Goal: Use online tool/utility: Utilize a website feature to perform a specific function

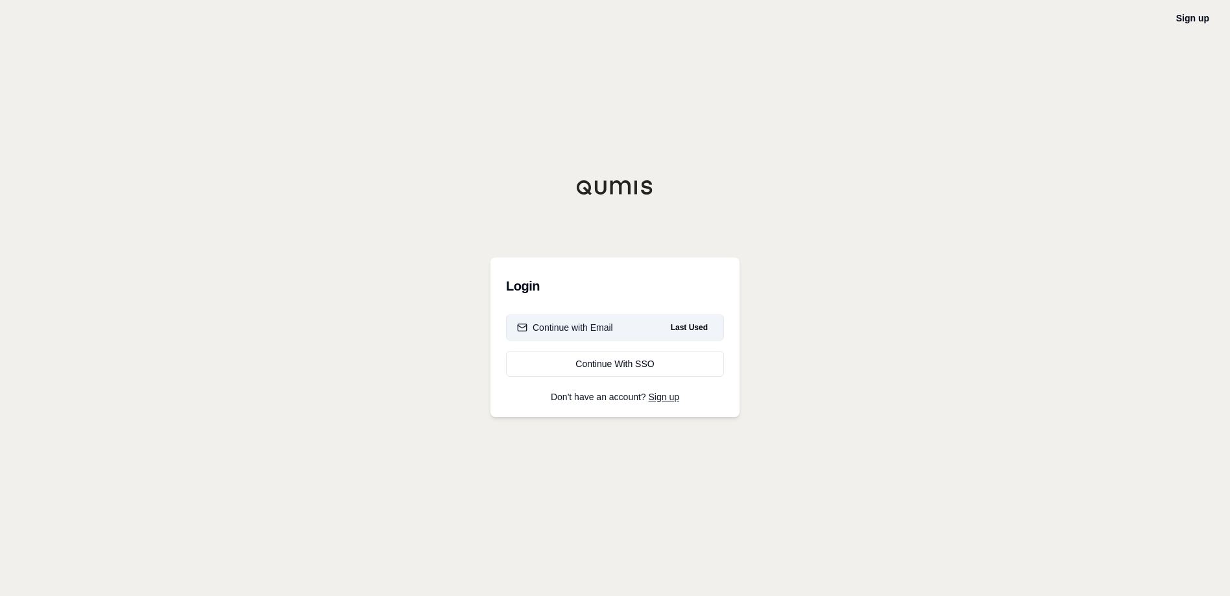
click at [577, 326] on div "Continue with Email" at bounding box center [565, 327] width 96 height 13
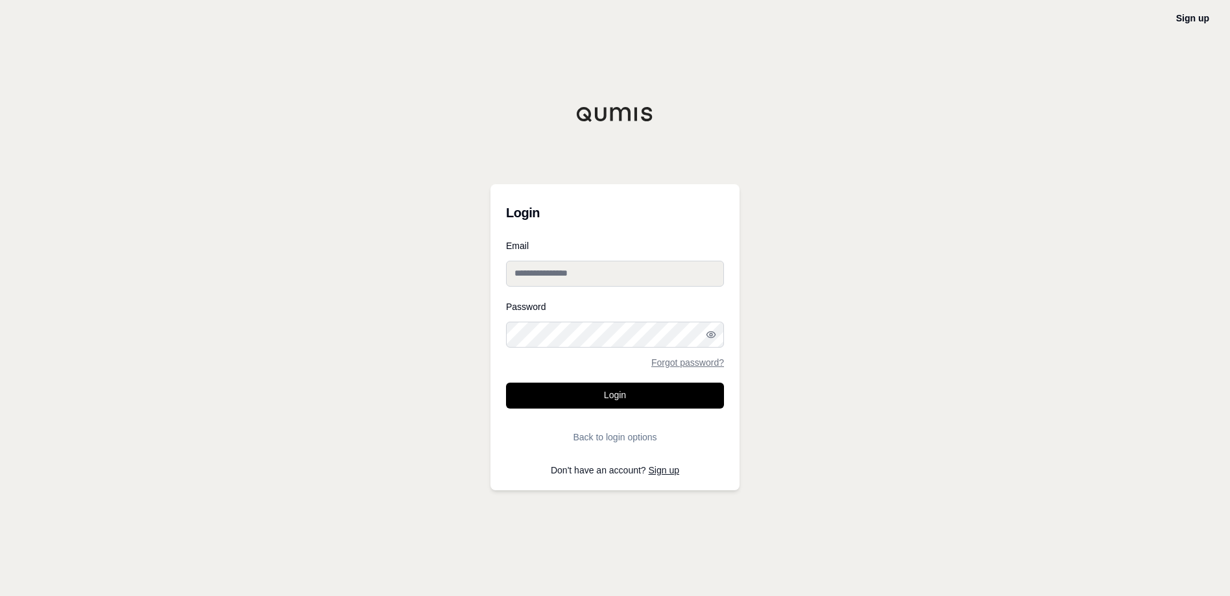
type input "**********"
click at [616, 396] on button "Login" at bounding box center [615, 396] width 218 height 26
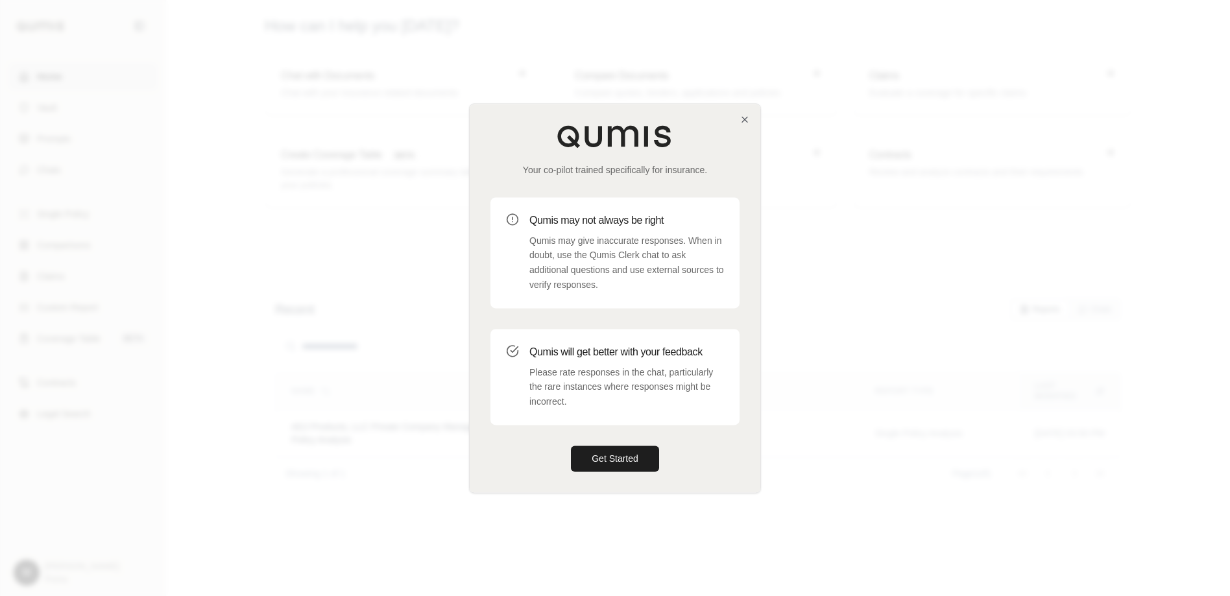
drag, startPoint x: 604, startPoint y: 454, endPoint x: 676, endPoint y: 462, distance: 72.5
click at [605, 455] on button "Get Started" at bounding box center [615, 459] width 88 height 26
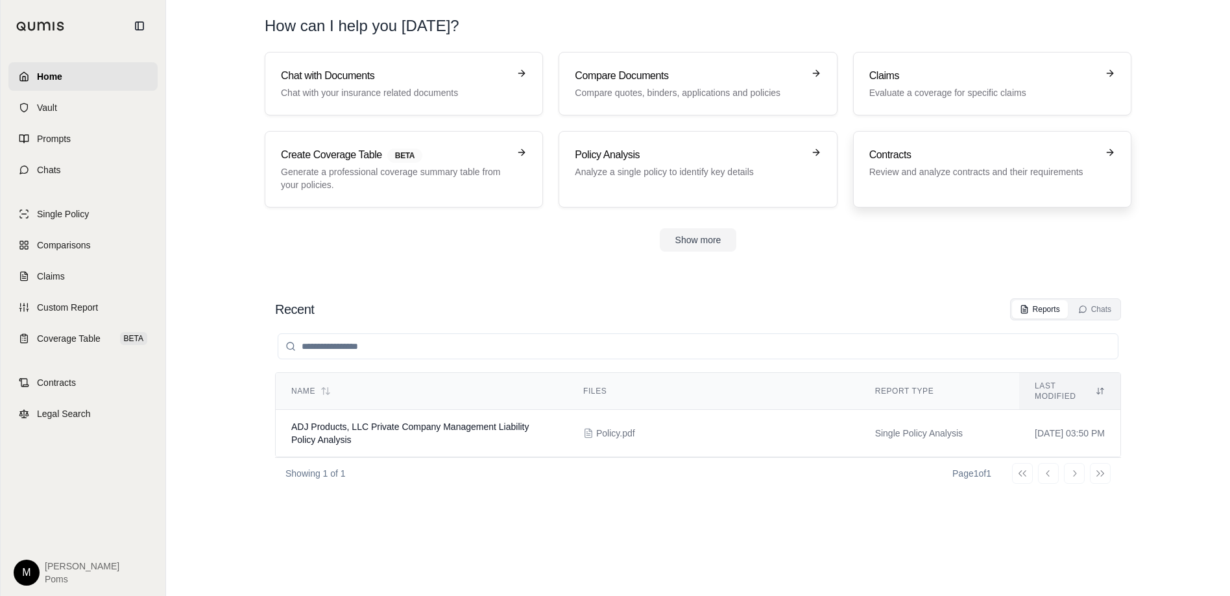
click at [882, 154] on h3 "Contracts" at bounding box center [984, 155] width 228 height 16
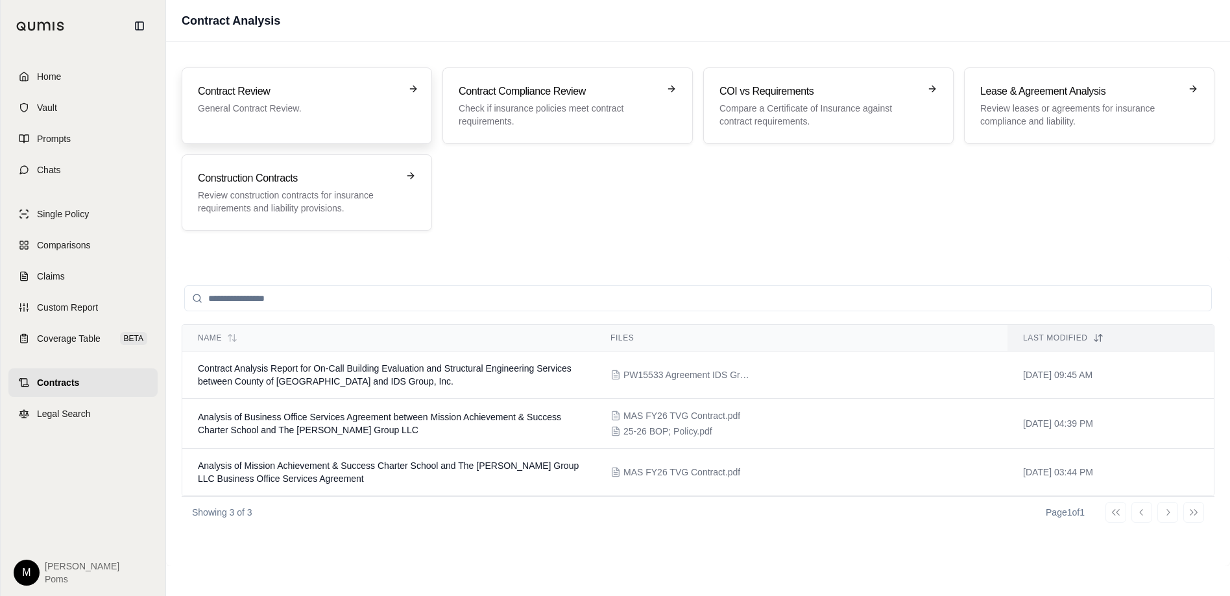
click at [248, 88] on h3 "Contract Review" at bounding box center [298, 92] width 200 height 16
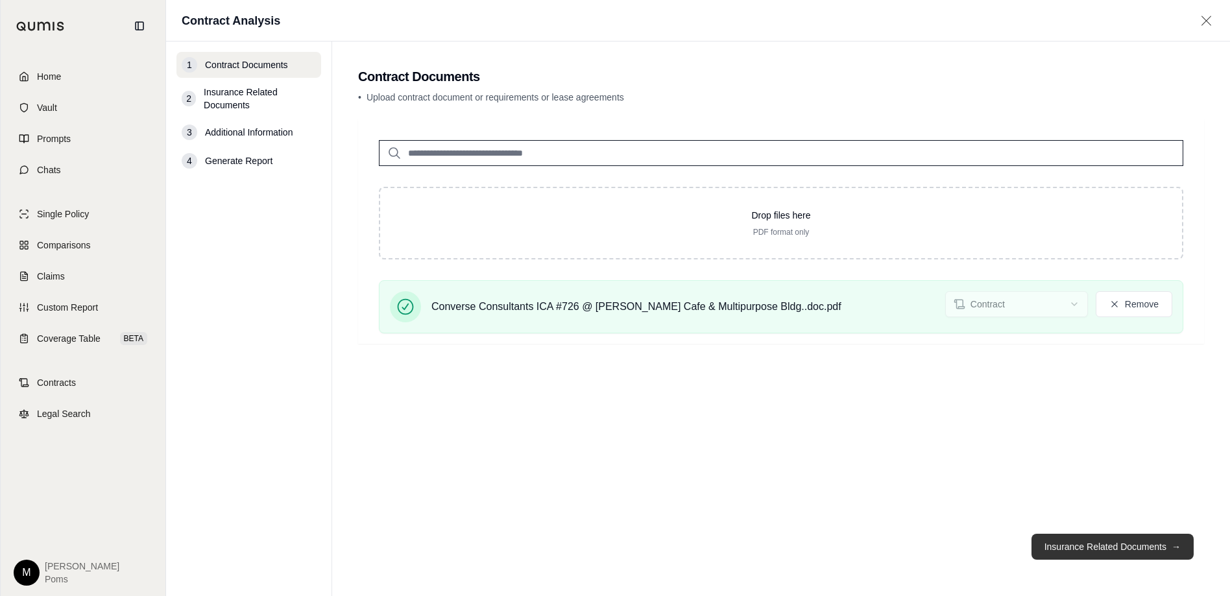
click at [1115, 548] on button "Insurance Related Documents →" at bounding box center [1113, 547] width 162 height 26
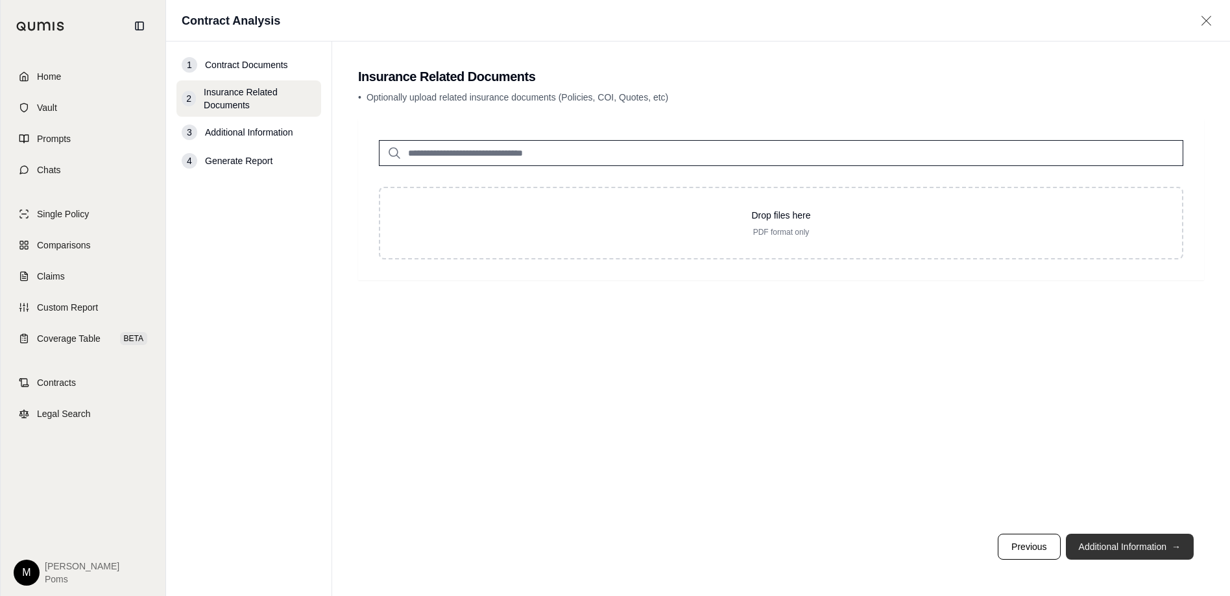
click at [1115, 548] on button "Additional Information →" at bounding box center [1130, 547] width 128 height 26
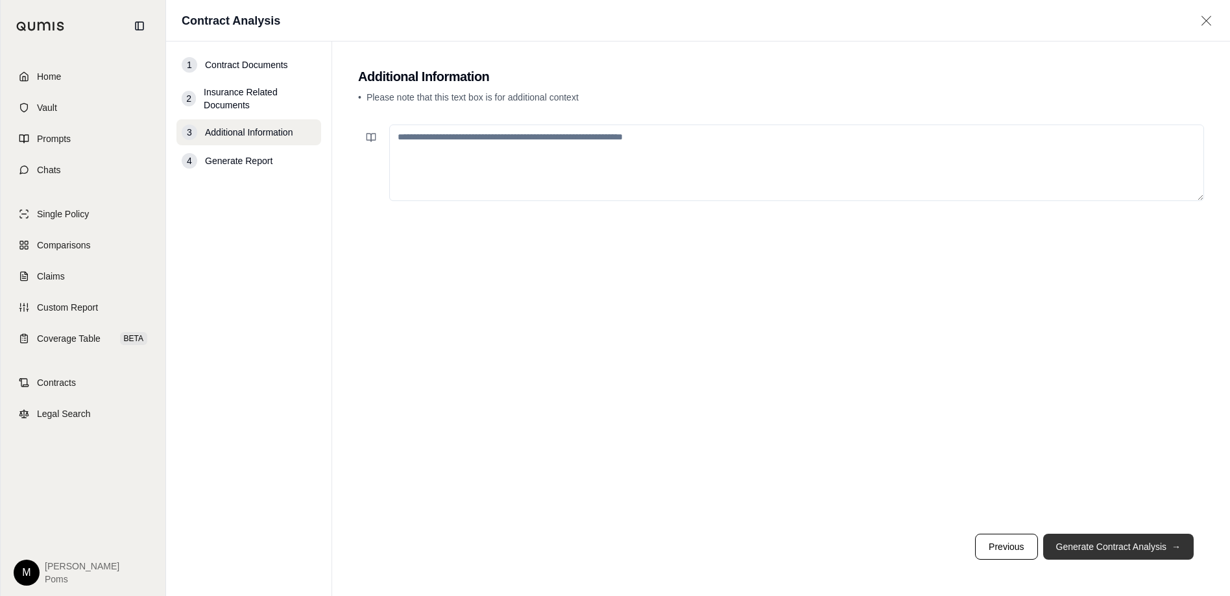
click at [1115, 548] on button "Generate Contract Analysis →" at bounding box center [1118, 547] width 151 height 26
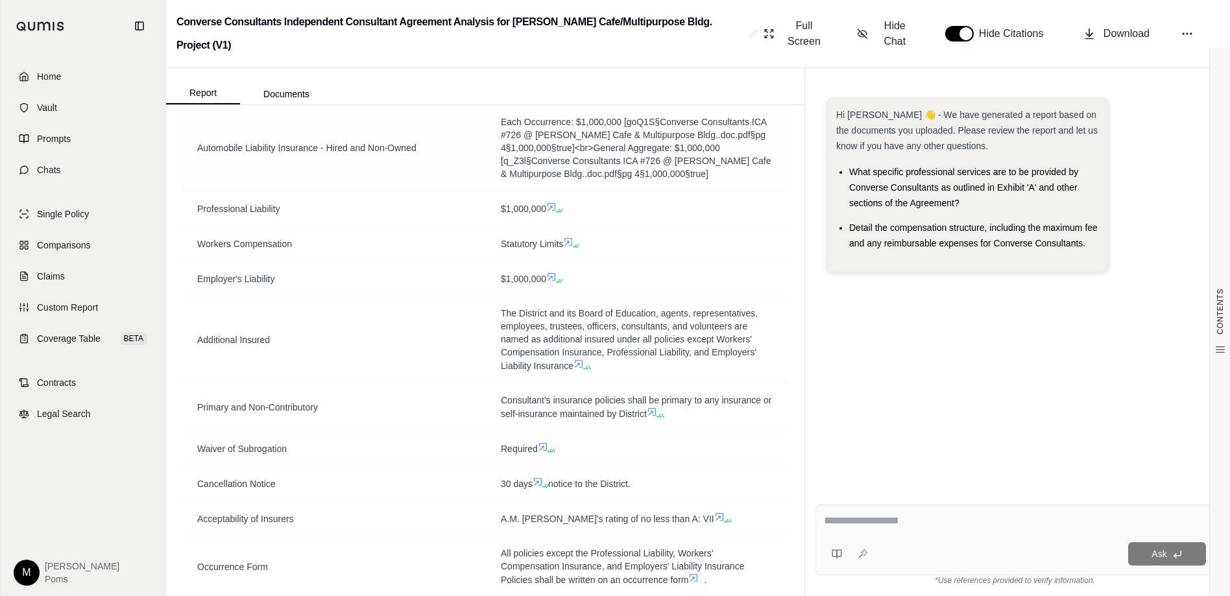
scroll to position [389, 0]
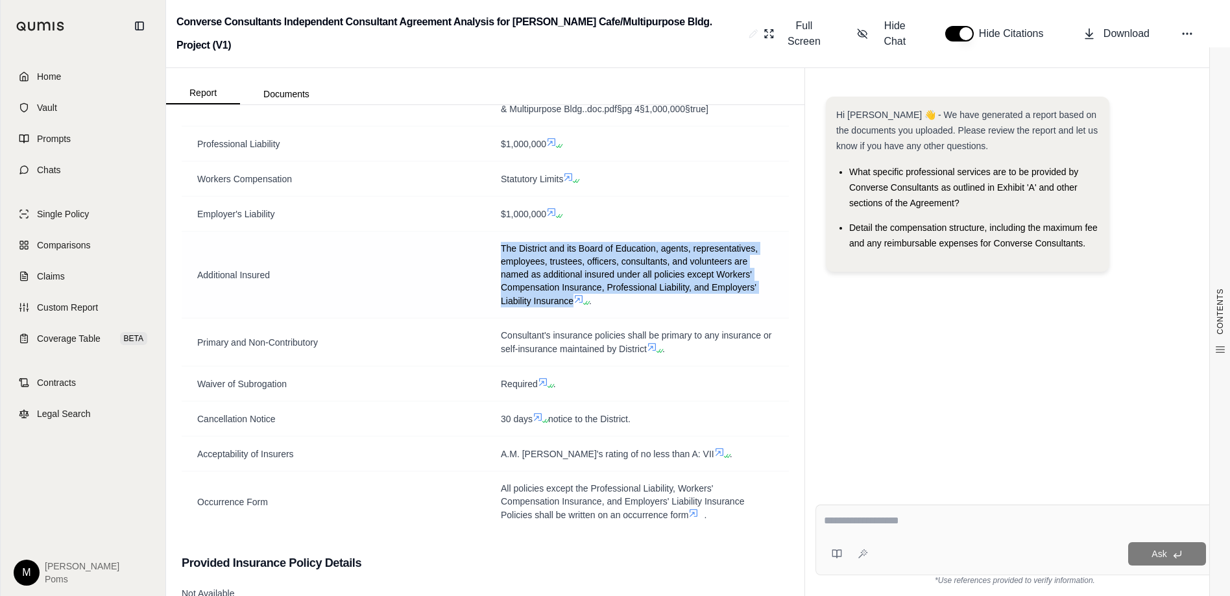
drag, startPoint x: 496, startPoint y: 246, endPoint x: 569, endPoint y: 302, distance: 92.0
click at [569, 302] on span "The District and its Board of Education, agents, representatives, employees, tr…" at bounding box center [629, 274] width 257 height 63
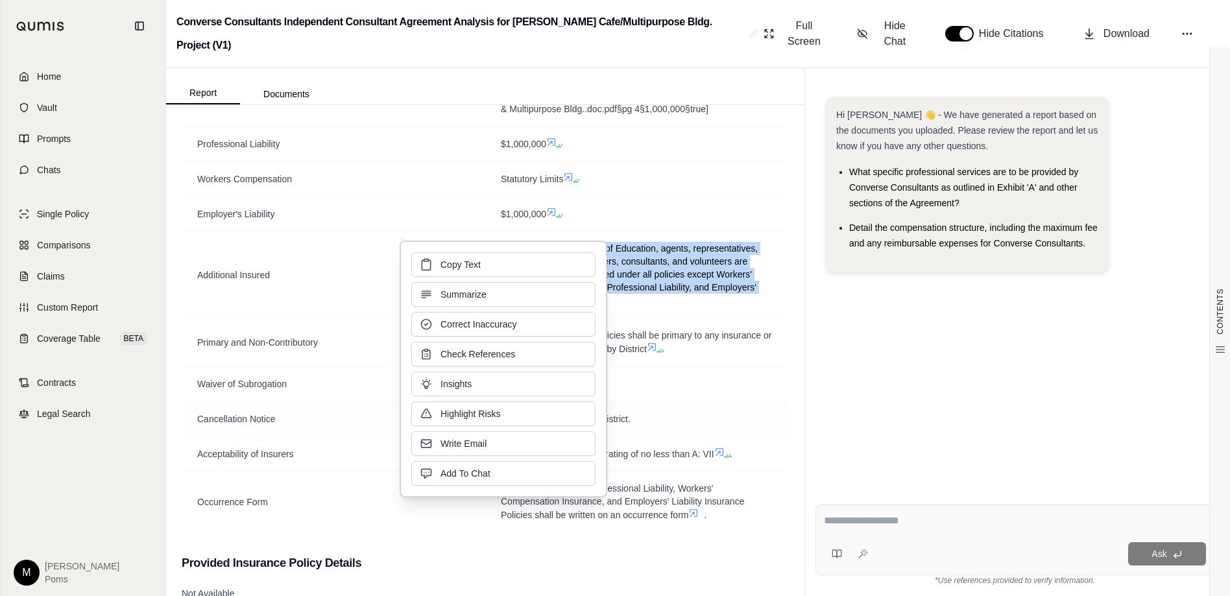
copy span "The District and its Board of Education, agents, representatives, employees, tr…"
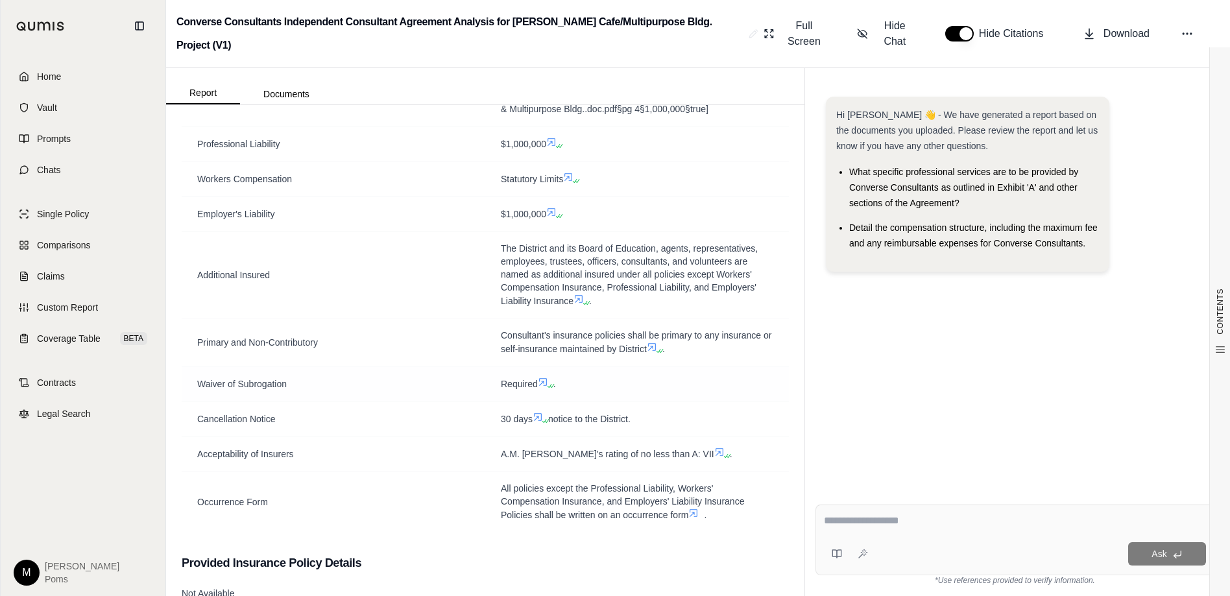
click at [737, 398] on td "Required ." at bounding box center [637, 384] width 304 height 35
drag, startPoint x: 495, startPoint y: 244, endPoint x: 727, endPoint y: 265, distance: 233.3
click at [727, 265] on td "The District and its Board of Education, agents, representatives, employees, tr…" at bounding box center [637, 275] width 304 height 87
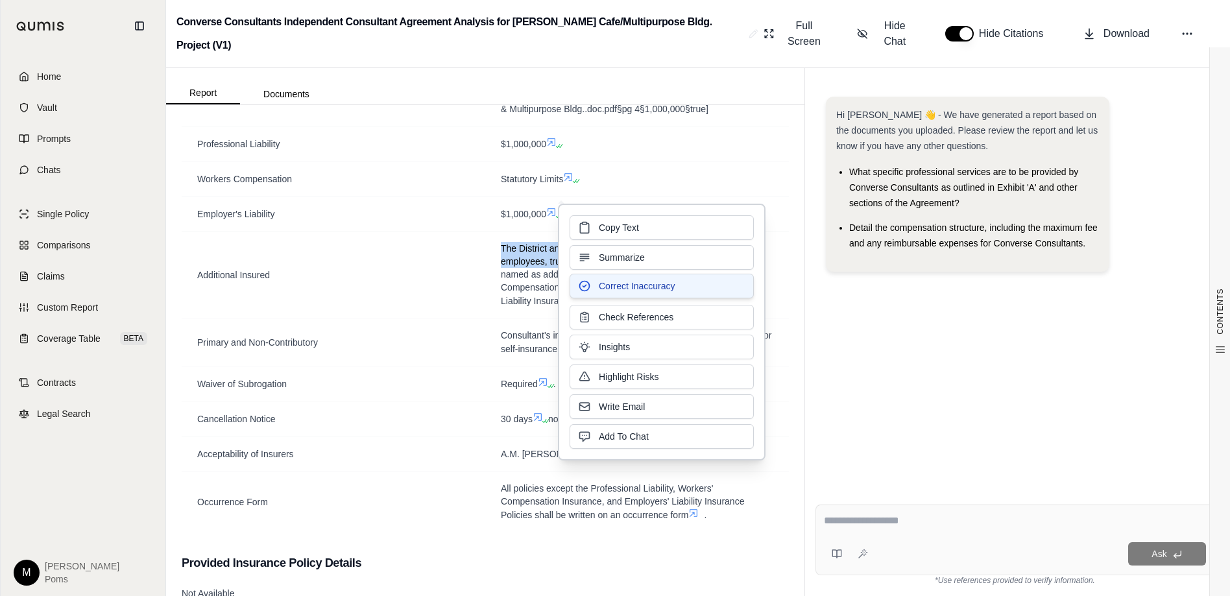
copy span "The District and its Board of Education, agents, representatives, employees, tr…"
click at [307, 364] on td "Primary and Non-Contributory" at bounding box center [334, 343] width 304 height 48
